Goal: Task Accomplishment & Management: Manage account settings

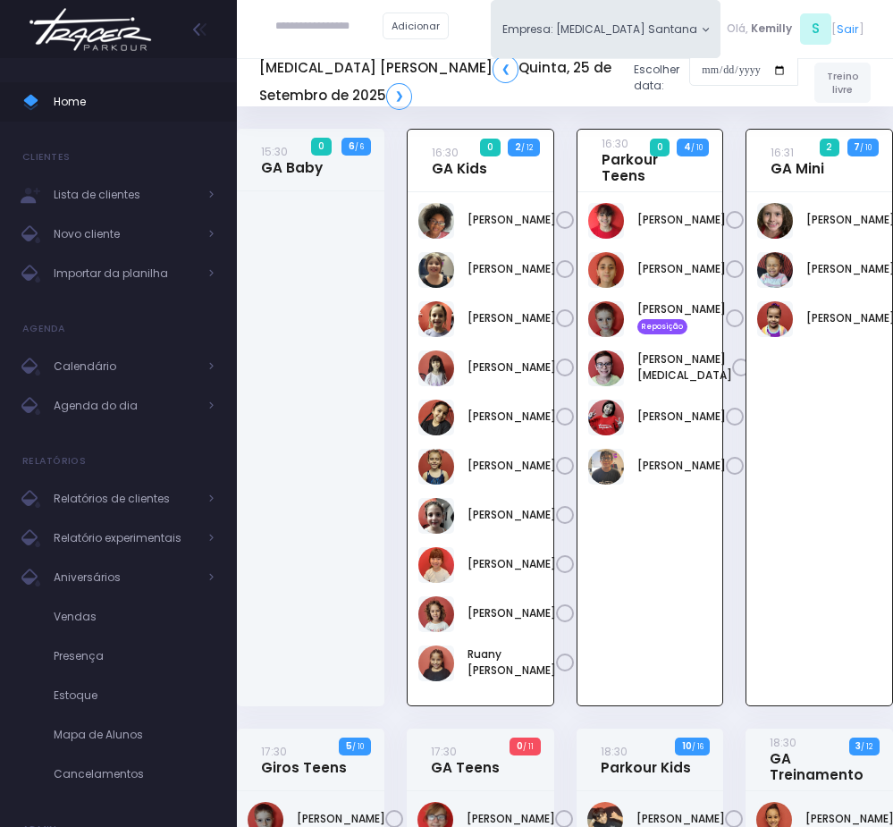
scroll to position [129, 0]
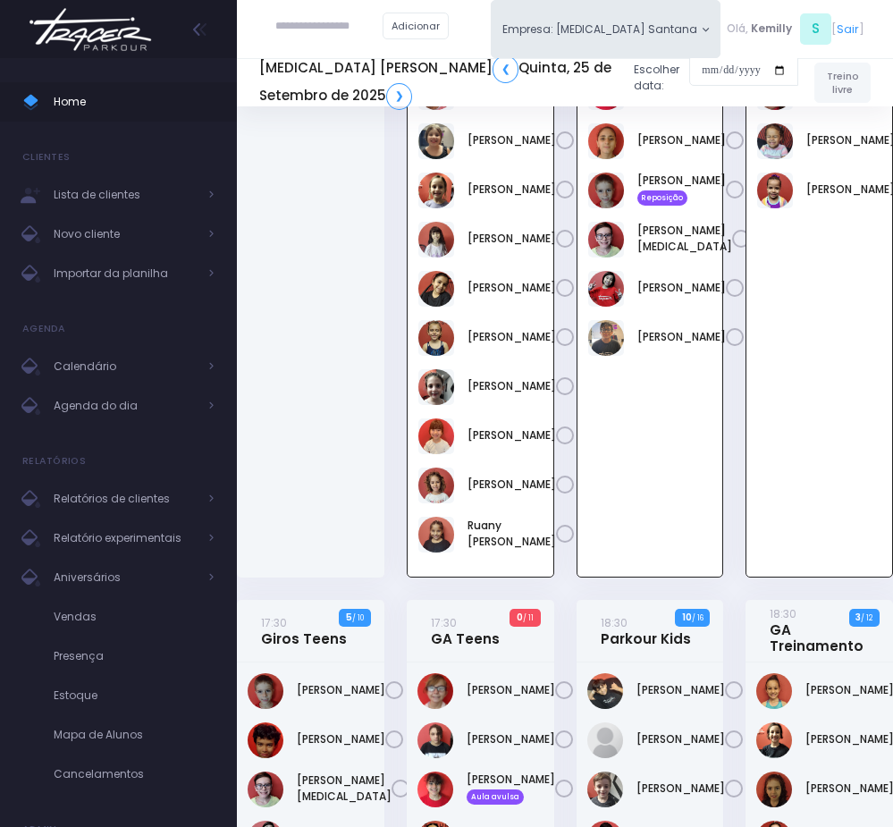
click at [736, 360] on div "16:31 GA Mini 2 7 / 10" at bounding box center [820, 300] width 170 height 600
click at [735, 349] on div "16:31 GA Mini 2 7 / 10" at bounding box center [820, 300] width 170 height 600
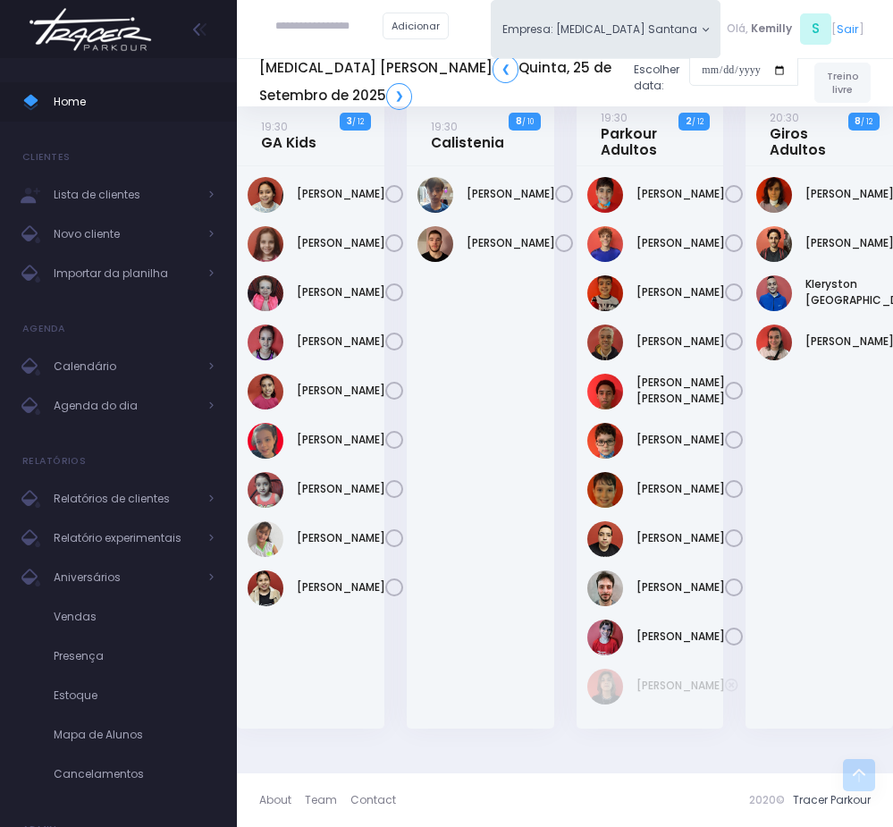
scroll to position [1586, 0]
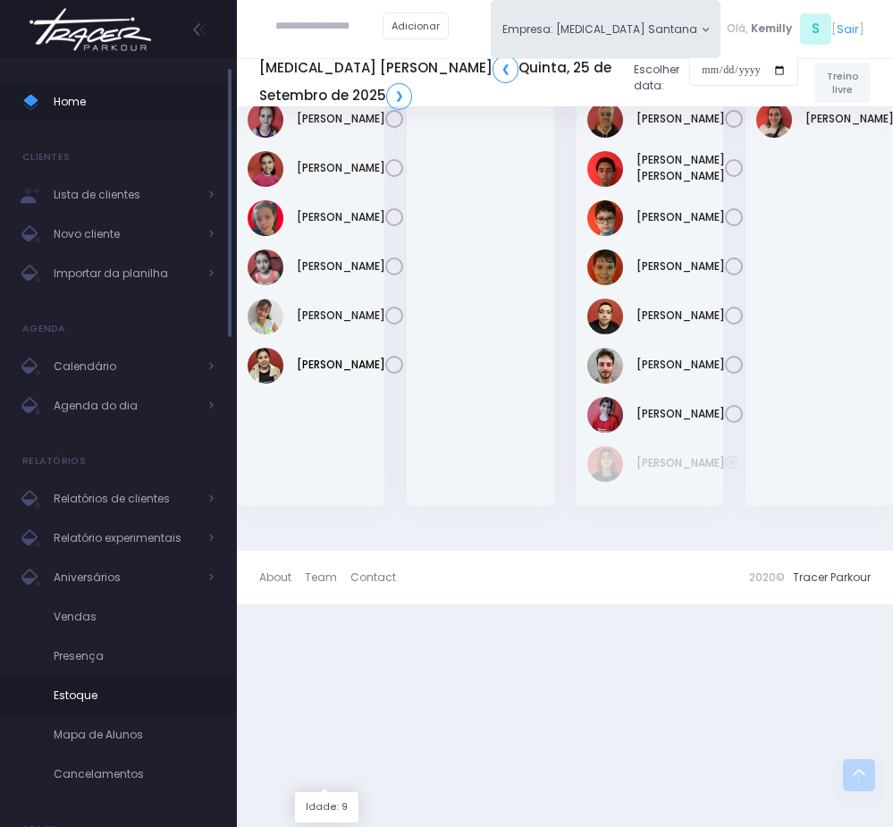
drag, startPoint x: 318, startPoint y: 677, endPoint x: 191, endPoint y: 707, distance: 129.5
click at [318, 373] on link "Vitória Schiavetto" at bounding box center [341, 365] width 89 height 16
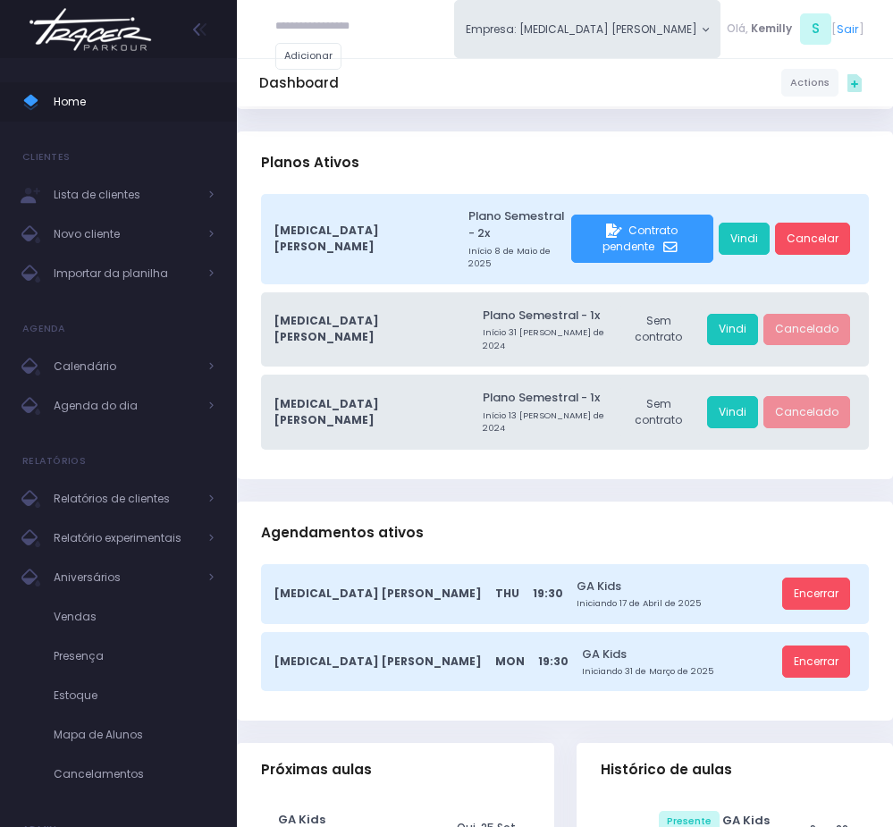
scroll to position [537, 0]
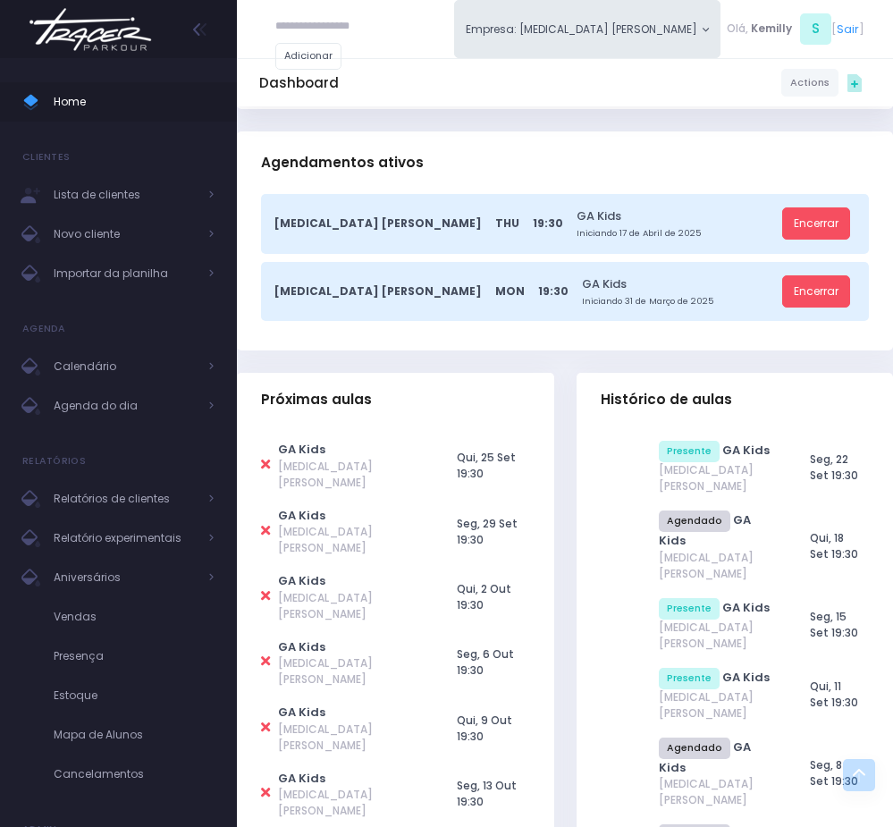
click at [269, 458] on icon at bounding box center [265, 464] width 9 height 13
type input "**********"
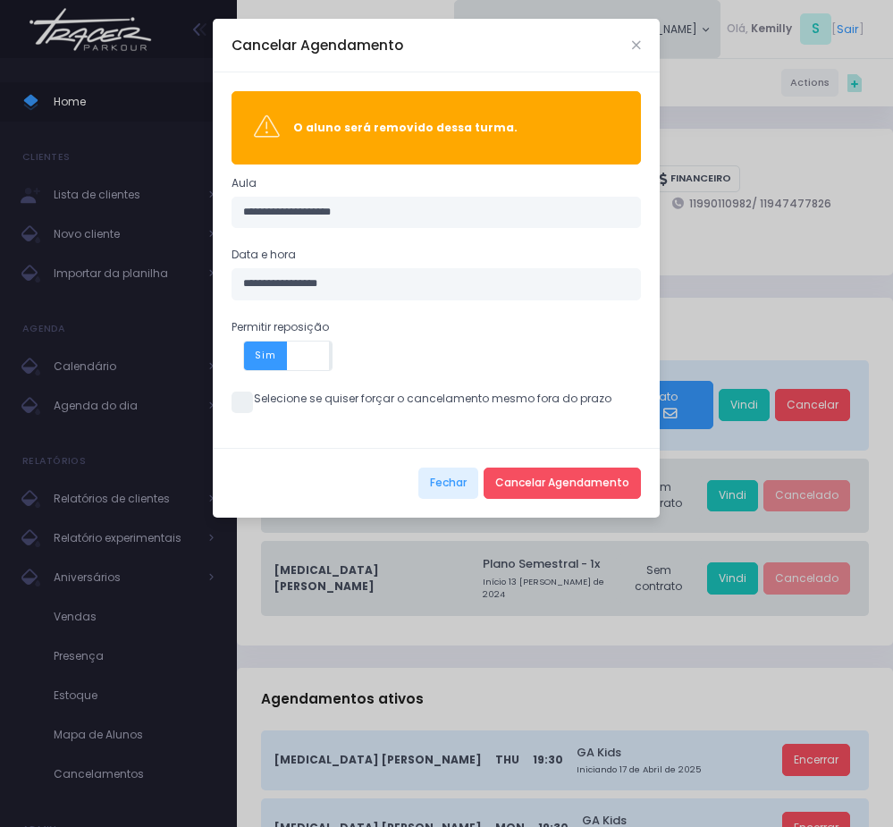
click at [250, 411] on span at bounding box center [242, 402] width 21 height 21
click at [535, 465] on div "Fechar Cancelar Agendamento" at bounding box center [436, 483] width 447 height 71
click at [538, 488] on button "Cancelar Agendamento" at bounding box center [562, 484] width 157 height 32
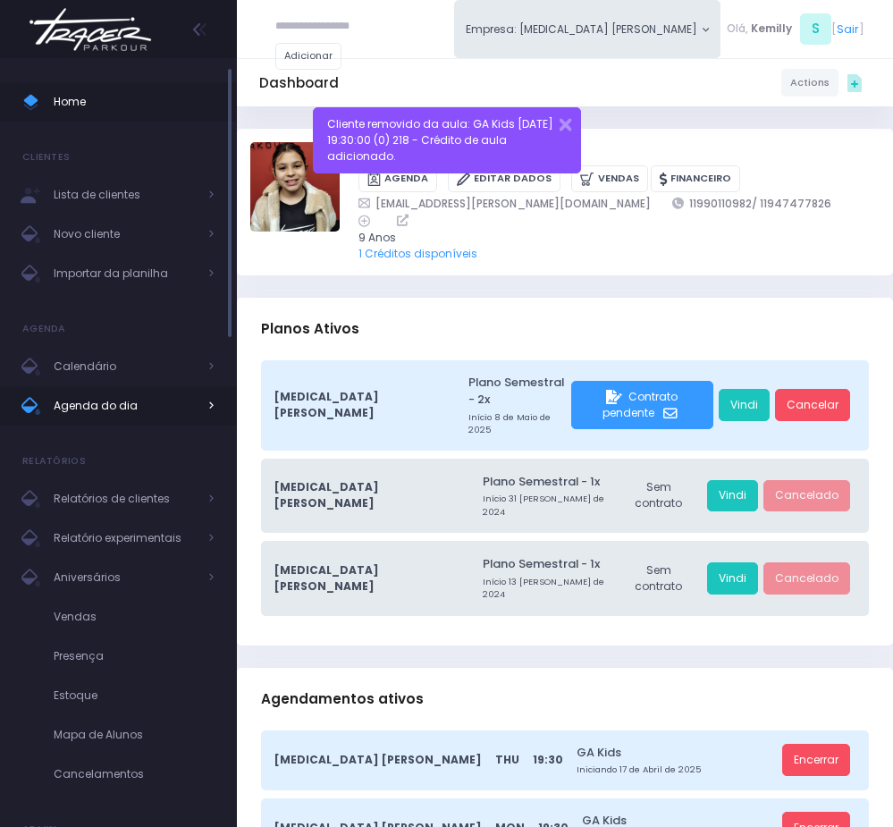
click at [83, 401] on span "Agenda do dia" at bounding box center [125, 405] width 143 height 23
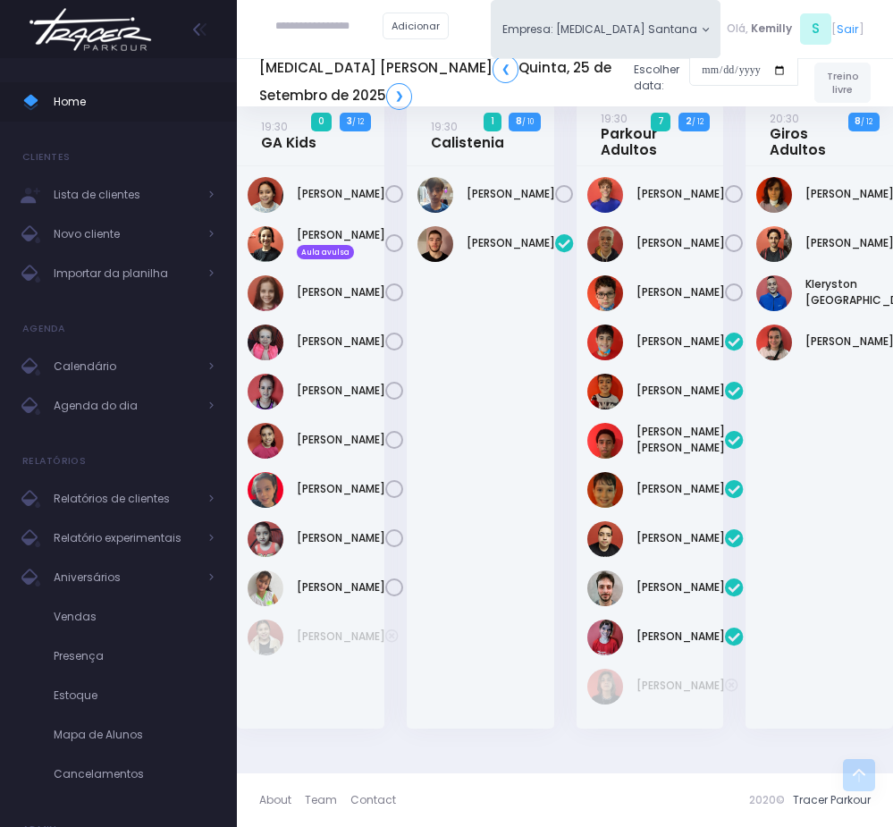
scroll to position [1643, 0]
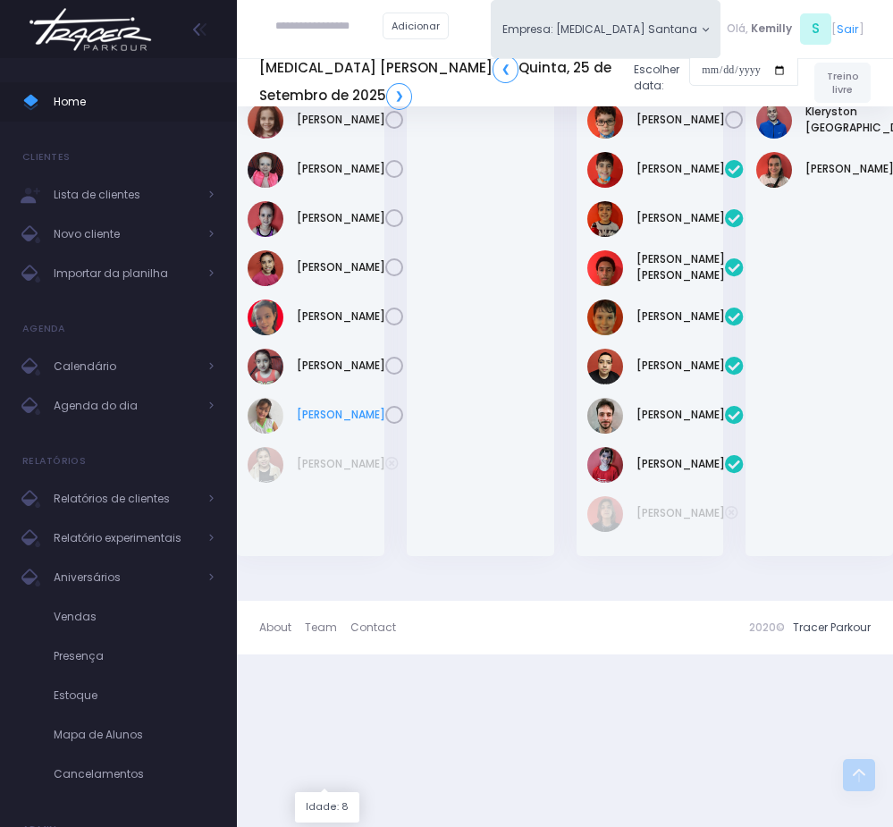
click at [314, 423] on link "Vittória Martins" at bounding box center [341, 415] width 89 height 16
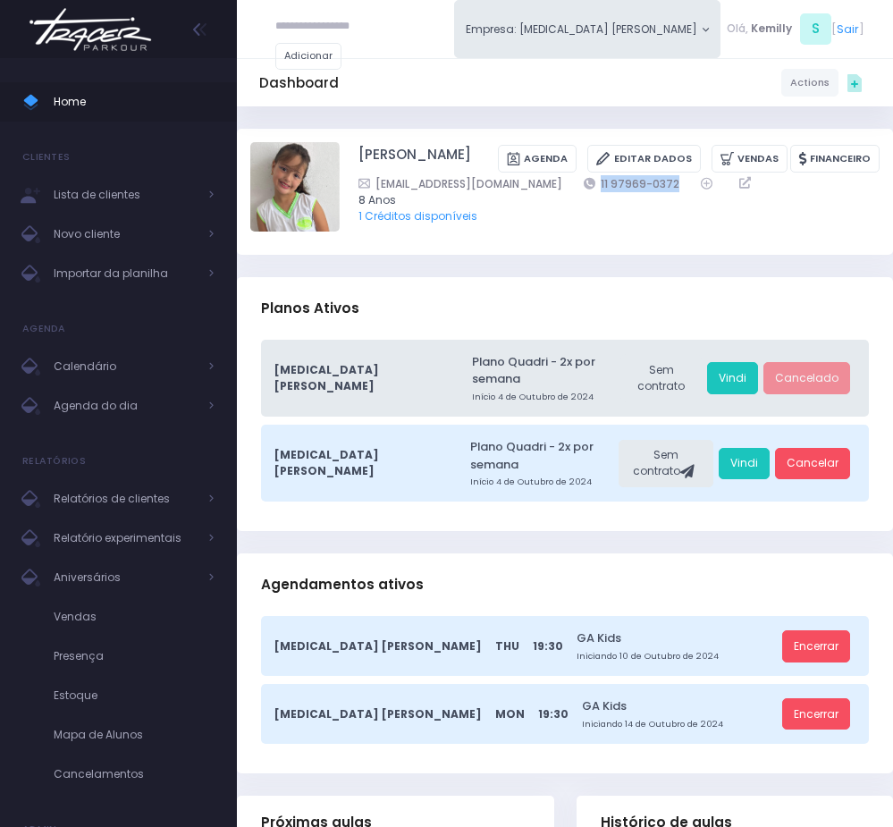
drag, startPoint x: 526, startPoint y: 201, endPoint x: 628, endPoint y: 210, distance: 102.4
click at [631, 192] on div "[EMAIL_ADDRESS][DOMAIN_NAME] 11 97969-0372" at bounding box center [609, 183] width 500 height 17
copy link "11 97969-0372"
